Goal: Navigation & Orientation: Find specific page/section

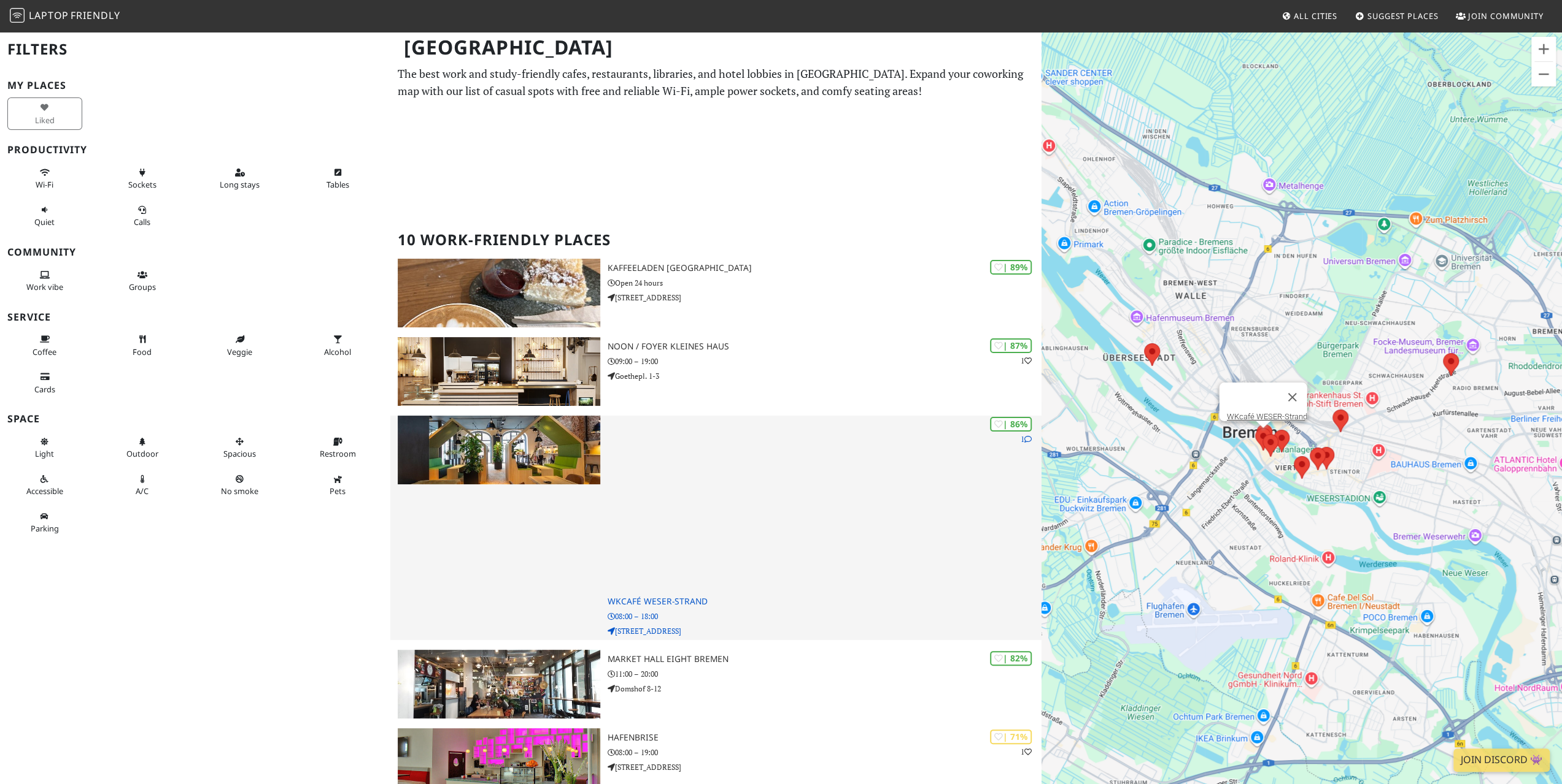
click at [555, 447] on img at bounding box center [498, 450] width 202 height 69
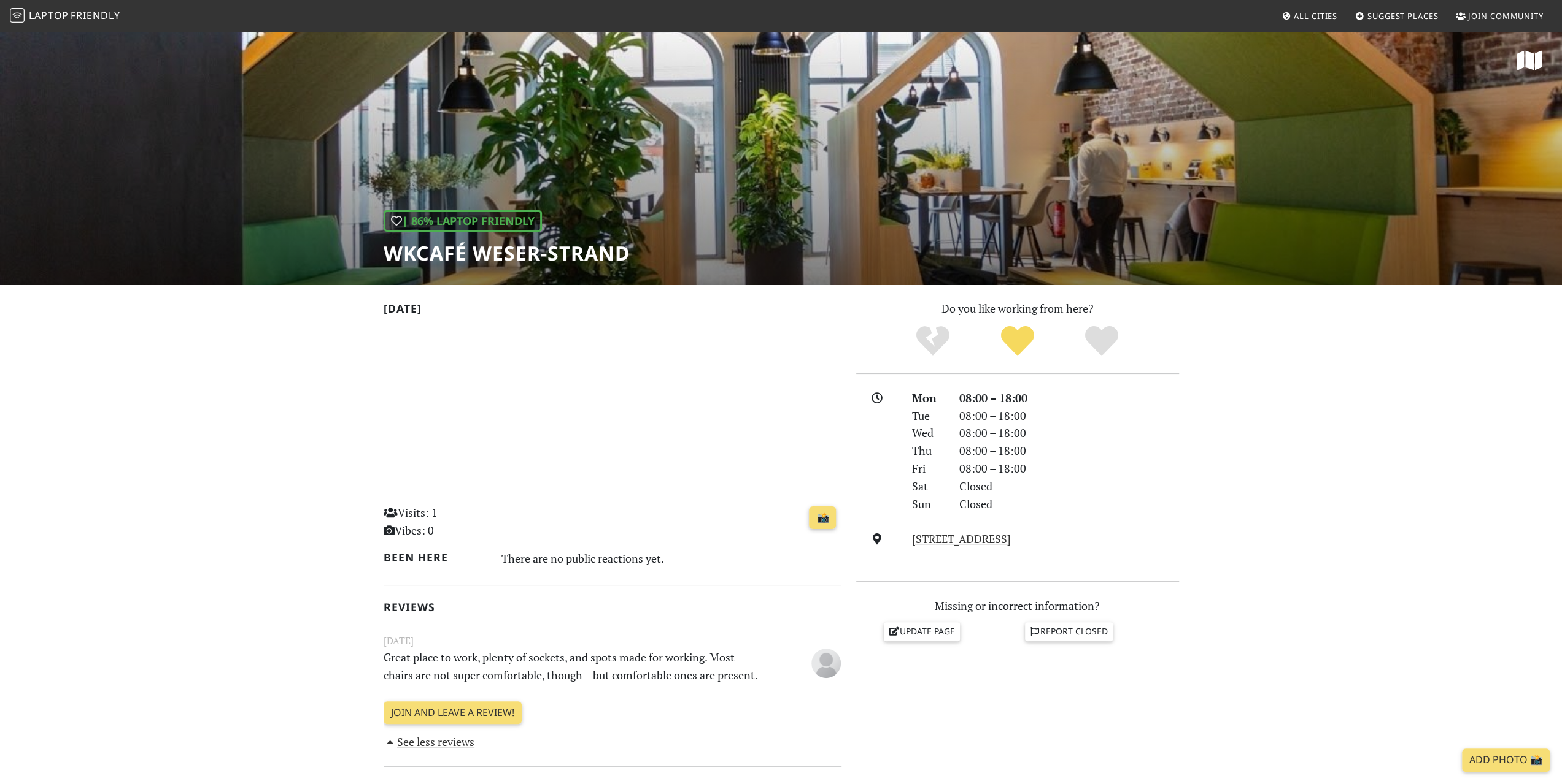
scroll to position [184, 0]
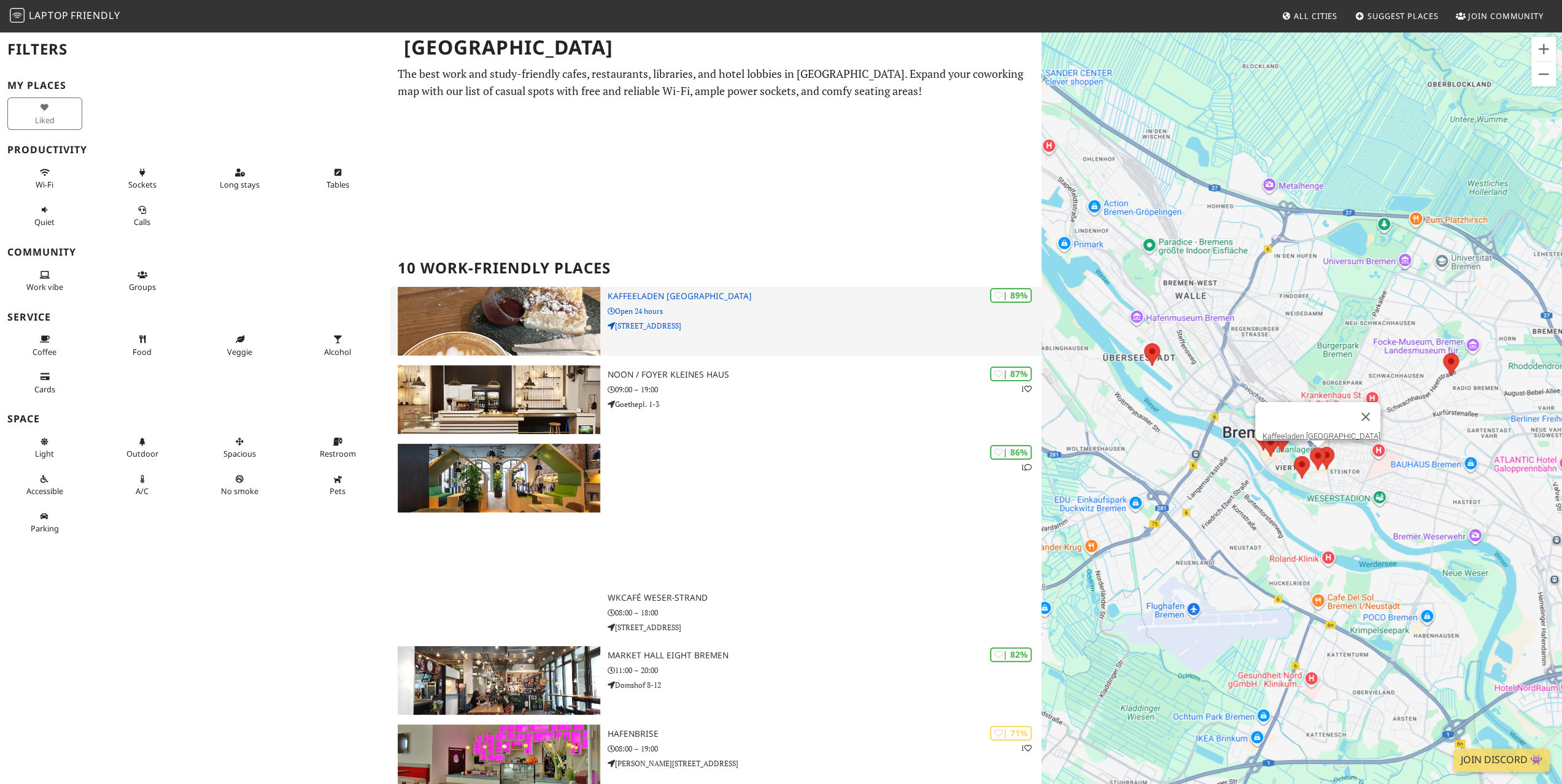
click at [648, 294] on h3 "Kaffeeladen [GEOGRAPHIC_DATA]" at bounding box center [824, 297] width 434 height 10
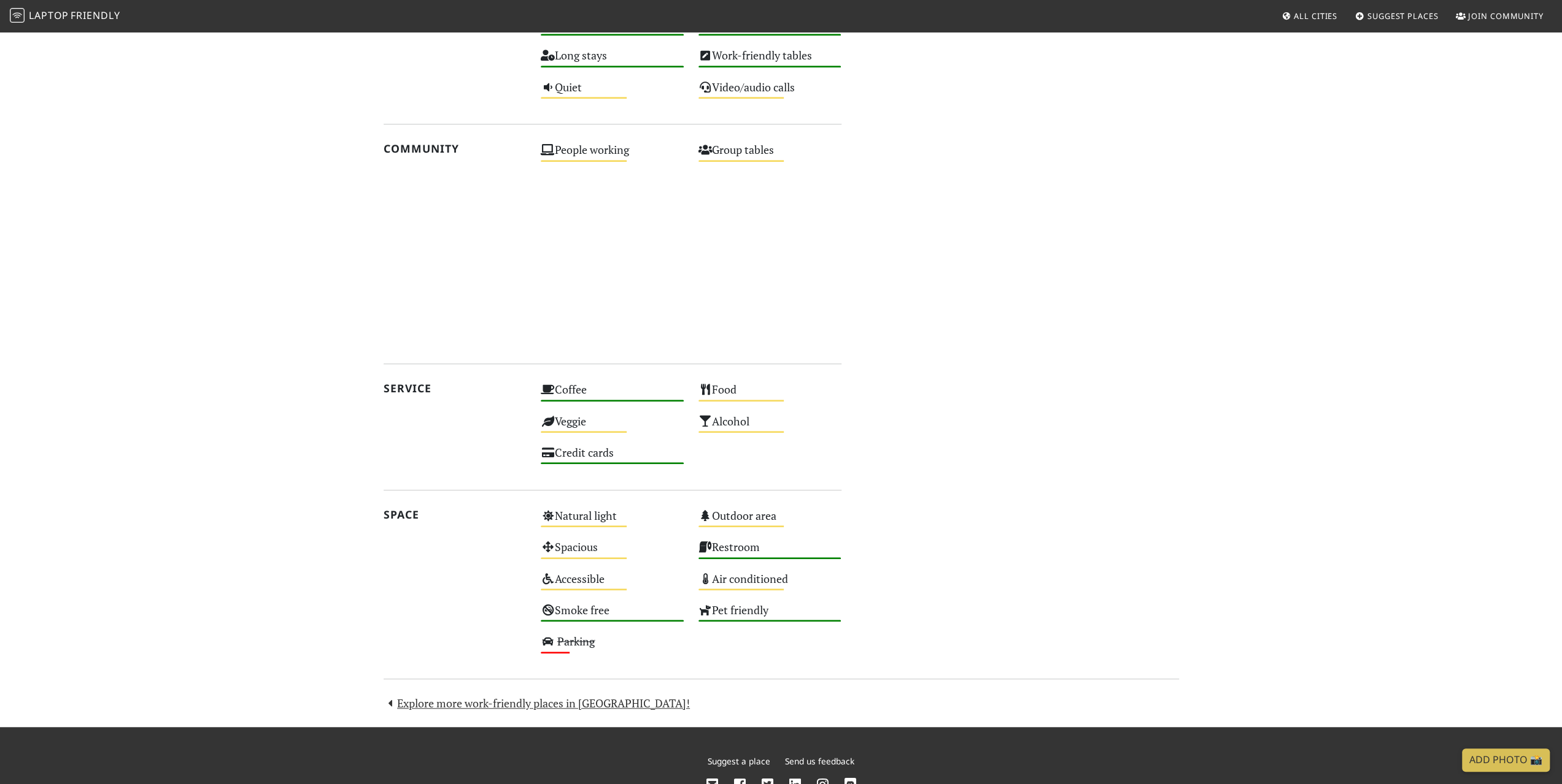
scroll to position [675, 0]
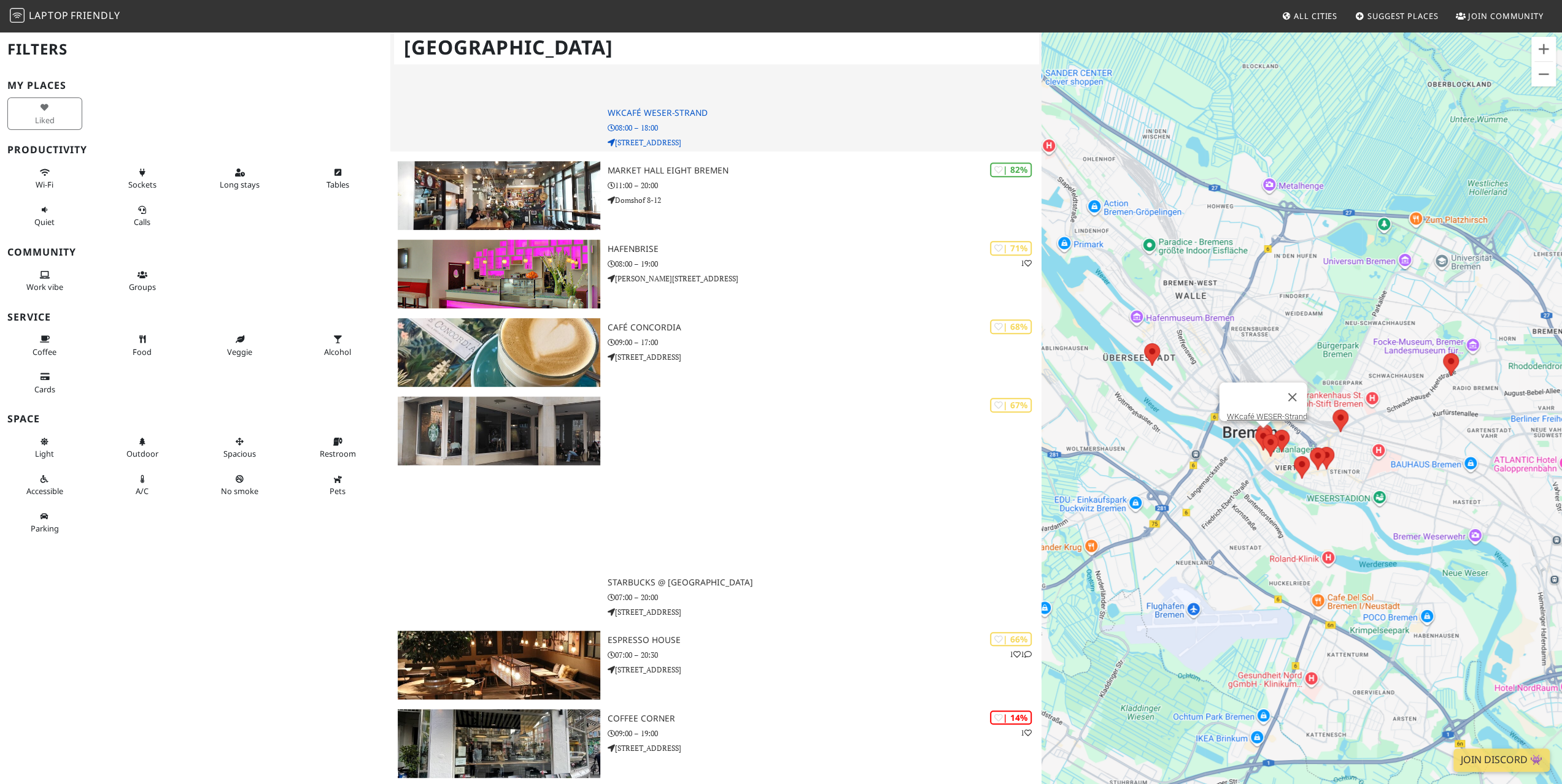
scroll to position [470, 0]
